Goal: Use online tool/utility: Utilize a website feature to perform a specific function

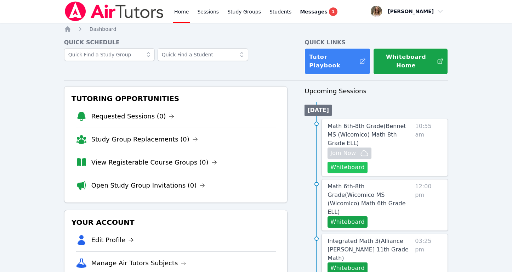
click at [368, 162] on button "Whiteboard" at bounding box center [348, 167] width 40 height 11
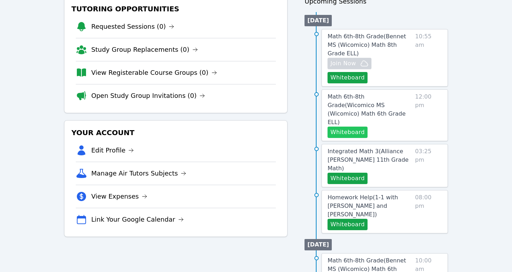
click at [355, 127] on button "Whiteboard" at bounding box center [348, 132] width 40 height 11
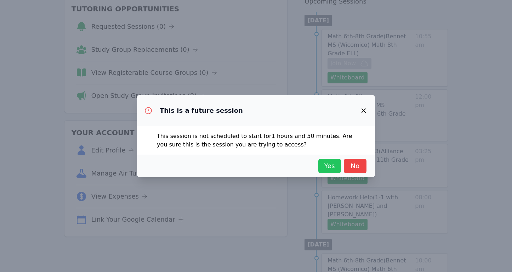
click at [325, 166] on span "Yes" at bounding box center [330, 166] width 16 height 10
